Goal: Task Accomplishment & Management: Use online tool/utility

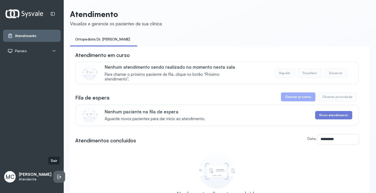
click at [56, 171] on li at bounding box center [59, 176] width 11 height 11
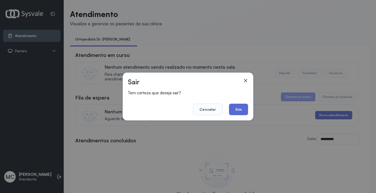
drag, startPoint x: 248, startPoint y: 110, endPoint x: 246, endPoint y: 111, distance: 2.8
click at [246, 110] on div "Sair Tem certeza que deseja sair? Cancelar Sim" at bounding box center [188, 97] width 131 height 48
click at [241, 111] on button "Sim" at bounding box center [238, 109] width 19 height 11
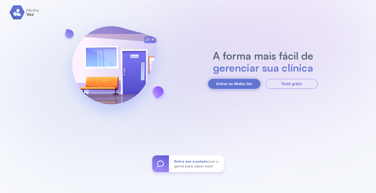
click at [239, 84] on button "Entrar no Minha Vez" at bounding box center [234, 84] width 52 height 10
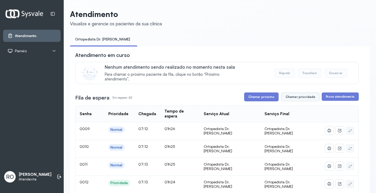
click at [299, 101] on button "Chamar prioridade" at bounding box center [300, 96] width 39 height 9
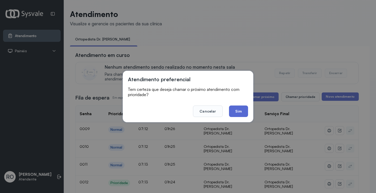
click at [243, 109] on button "Sim" at bounding box center [238, 111] width 19 height 11
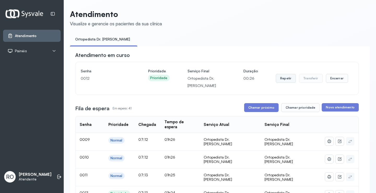
click at [285, 83] on button "Repetir" at bounding box center [286, 78] width 20 height 9
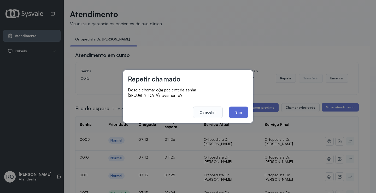
click at [240, 113] on button "Sim" at bounding box center [238, 112] width 19 height 11
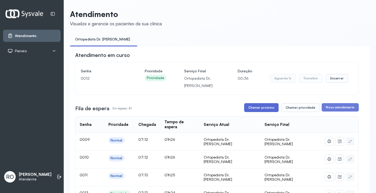
click at [256, 109] on button "Chamar próximo" at bounding box center [261, 107] width 34 height 9
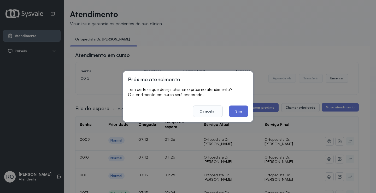
click at [244, 114] on button "Sim" at bounding box center [238, 111] width 19 height 11
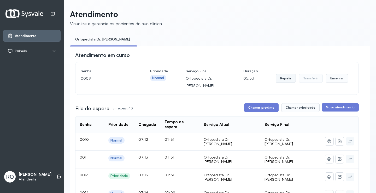
click at [281, 80] on button "Repetir" at bounding box center [286, 78] width 20 height 9
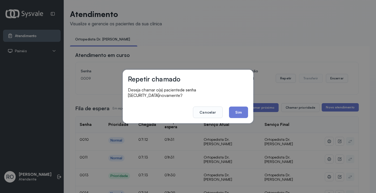
click at [239, 115] on div "Repetir chamado Deseja chamar o(a) paciente de senha [SECURITY_DATA] novamente?…" at bounding box center [188, 97] width 131 height 54
click at [247, 110] on button "Sim" at bounding box center [238, 112] width 19 height 11
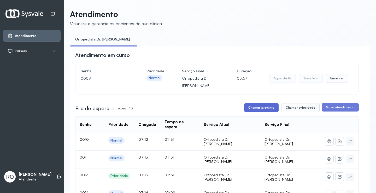
click at [260, 108] on button "Chamar próximo" at bounding box center [261, 107] width 34 height 9
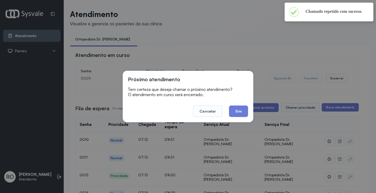
click at [243, 109] on button "Sim" at bounding box center [238, 111] width 19 height 11
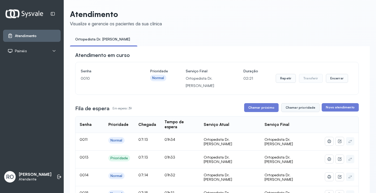
click at [293, 109] on button "Chamar prioridade" at bounding box center [300, 107] width 39 height 9
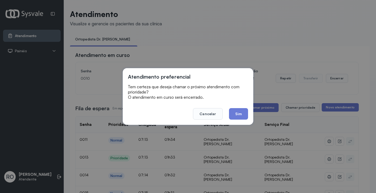
click at [241, 116] on button "Sim" at bounding box center [238, 113] width 19 height 11
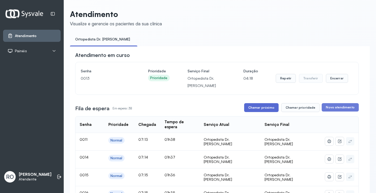
click at [258, 107] on button "Chamar próximo" at bounding box center [261, 107] width 34 height 9
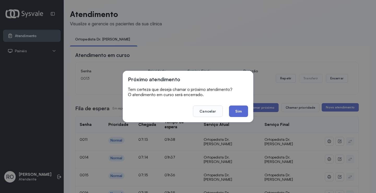
click at [243, 110] on button "Sim" at bounding box center [238, 111] width 19 height 11
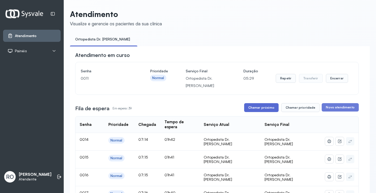
click at [267, 112] on button "Chamar próximo" at bounding box center [261, 107] width 34 height 9
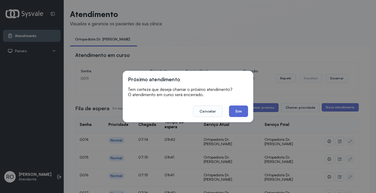
click at [238, 112] on button "Sim" at bounding box center [238, 111] width 19 height 11
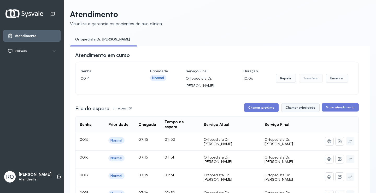
click at [307, 110] on button "Chamar prioridade" at bounding box center [300, 107] width 39 height 9
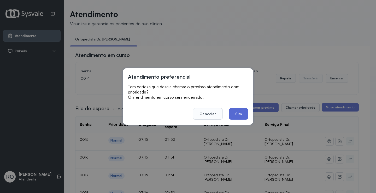
click at [246, 116] on button "Sim" at bounding box center [238, 113] width 19 height 11
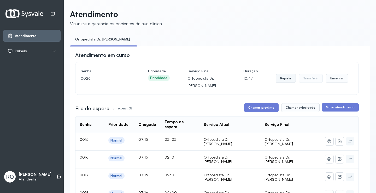
click at [279, 82] on button "Repetir" at bounding box center [286, 78] width 20 height 9
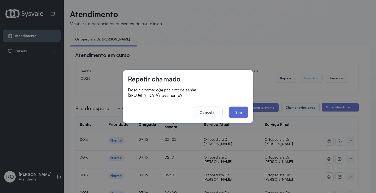
click at [236, 112] on button "Sim" at bounding box center [238, 112] width 19 height 11
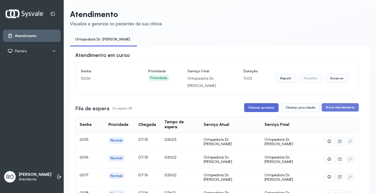
click at [256, 108] on button "Chamar próximo" at bounding box center [261, 107] width 34 height 9
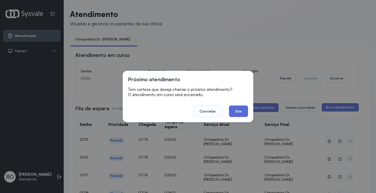
click at [234, 110] on button "Sim" at bounding box center [238, 111] width 19 height 11
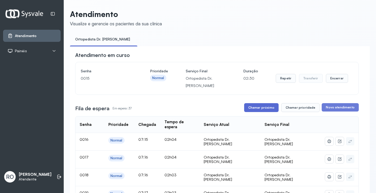
click at [259, 110] on button "Chamar próximo" at bounding box center [261, 107] width 34 height 9
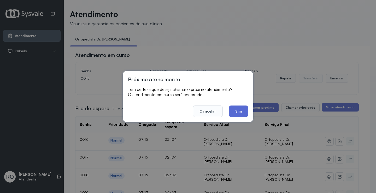
click at [236, 111] on button "Sim" at bounding box center [238, 111] width 19 height 11
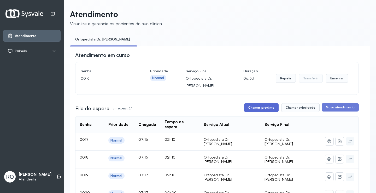
click at [260, 109] on button "Chamar próximo" at bounding box center [261, 107] width 34 height 9
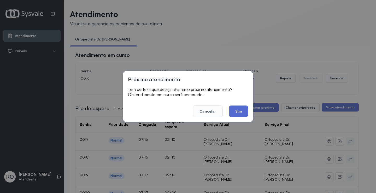
click at [237, 115] on button "Sim" at bounding box center [238, 111] width 19 height 11
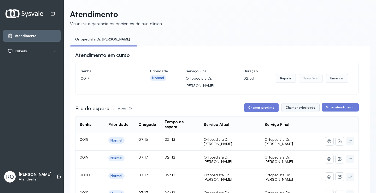
click at [303, 109] on button "Chamar prioridade" at bounding box center [300, 107] width 39 height 9
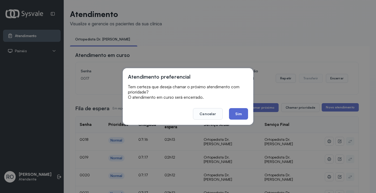
click at [240, 114] on button "Sim" at bounding box center [238, 113] width 19 height 11
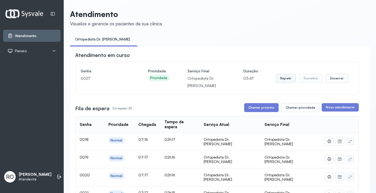
click at [288, 77] on button "Repetir" at bounding box center [286, 78] width 20 height 9
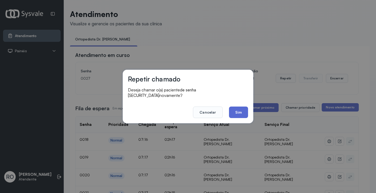
click at [238, 108] on button "Sim" at bounding box center [238, 112] width 19 height 11
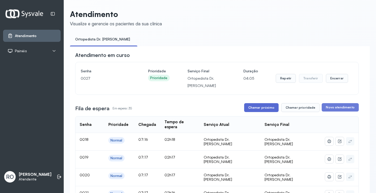
click at [257, 109] on button "Chamar próximo" at bounding box center [261, 107] width 34 height 9
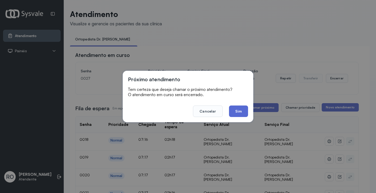
click at [238, 114] on button "Sim" at bounding box center [238, 111] width 19 height 11
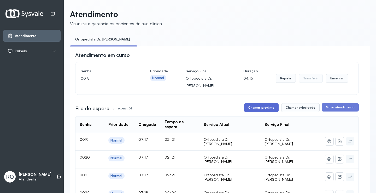
click at [257, 106] on button "Chamar próximo" at bounding box center [261, 107] width 34 height 9
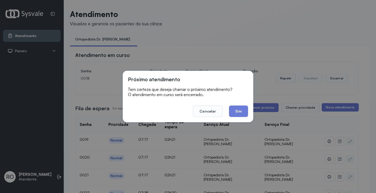
click at [234, 112] on button "Sim" at bounding box center [238, 111] width 19 height 11
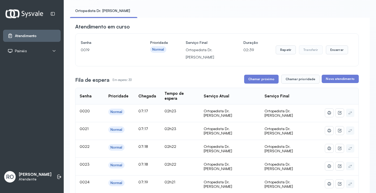
scroll to position [26, 0]
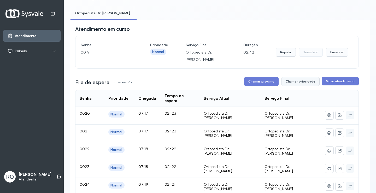
click at [298, 85] on button "Chamar prioridade" at bounding box center [300, 81] width 39 height 9
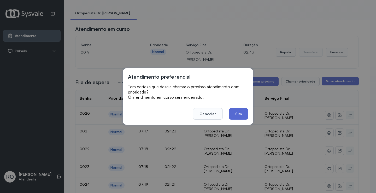
click at [244, 114] on button "Sim" at bounding box center [238, 113] width 19 height 11
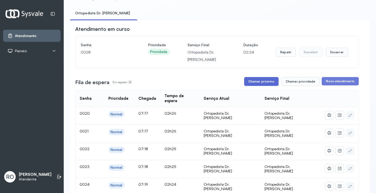
click at [250, 85] on button "Chamar próximo" at bounding box center [261, 81] width 34 height 9
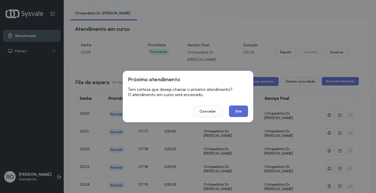
click at [242, 113] on button "Sim" at bounding box center [238, 111] width 19 height 11
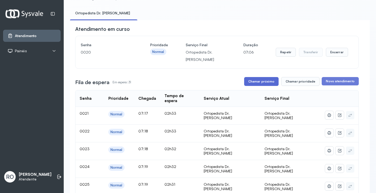
click at [261, 84] on button "Chamar próximo" at bounding box center [261, 81] width 34 height 9
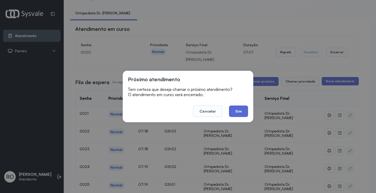
click at [246, 113] on button "Sim" at bounding box center [238, 111] width 19 height 11
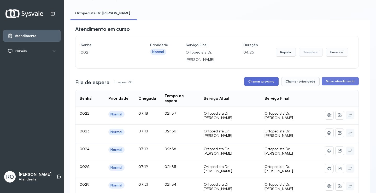
click at [261, 83] on button "Chamar próximo" at bounding box center [261, 81] width 34 height 9
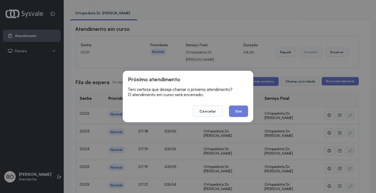
drag, startPoint x: 236, startPoint y: 109, endPoint x: 193, endPoint y: 31, distance: 89.1
click at [237, 109] on button "Sim" at bounding box center [238, 111] width 19 height 11
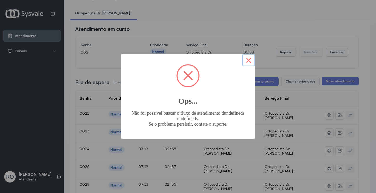
click at [249, 57] on button "×" at bounding box center [248, 60] width 13 height 13
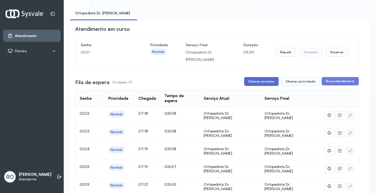
click at [256, 82] on button "Chamar próximo" at bounding box center [261, 81] width 34 height 9
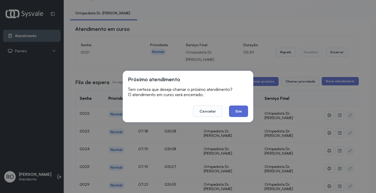
click at [241, 108] on button "Sim" at bounding box center [238, 111] width 19 height 11
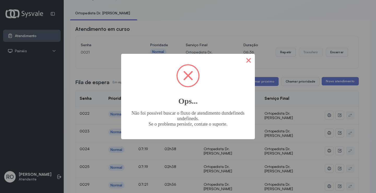
click at [245, 61] on button "×" at bounding box center [248, 60] width 13 height 13
drag, startPoint x: 255, startPoint y: 59, endPoint x: 249, endPoint y: 59, distance: 5.8
click at [254, 59] on div "× Ops... Não foi possível buscar o fluxo de atendimento dundefineds undefineds.…" at bounding box center [188, 96] width 376 height 193
click at [249, 59] on button "×" at bounding box center [248, 60] width 13 height 13
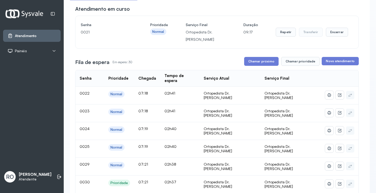
scroll to position [0, 0]
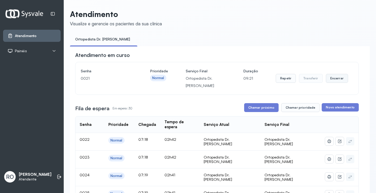
click at [335, 76] on button "Encerrar" at bounding box center [337, 78] width 22 height 9
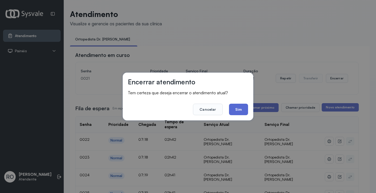
click at [240, 109] on button "Sim" at bounding box center [238, 109] width 19 height 11
